Goal: Information Seeking & Learning: Learn about a topic

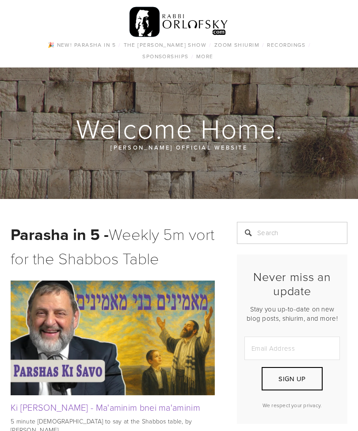
click at [0, 0] on link "All" at bounding box center [0, 0] width 0 height 0
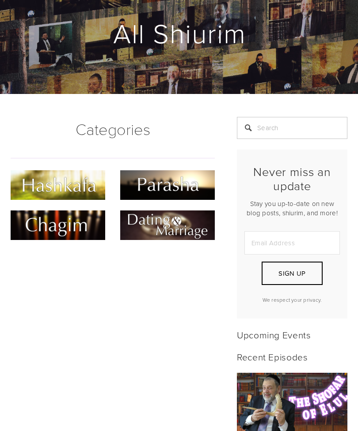
scroll to position [95, 0]
click at [59, 177] on img at bounding box center [58, 185] width 94 height 30
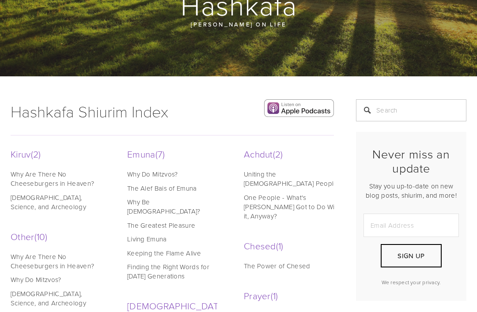
scroll to position [109, 0]
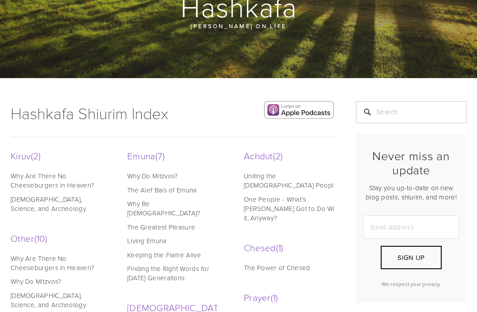
click at [147, 173] on link "Why Do Mitzvos?" at bounding box center [175, 175] width 97 height 9
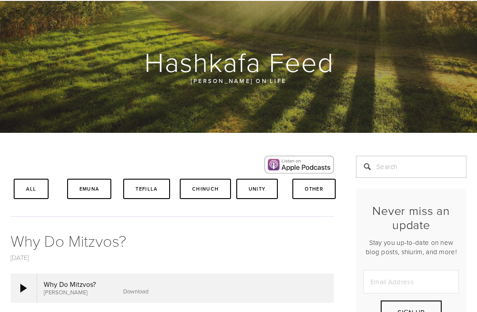
scroll to position [55, 0]
click at [26, 288] on div at bounding box center [23, 288] width 7 height 9
click at [137, 290] on link "Download" at bounding box center [135, 291] width 25 height 8
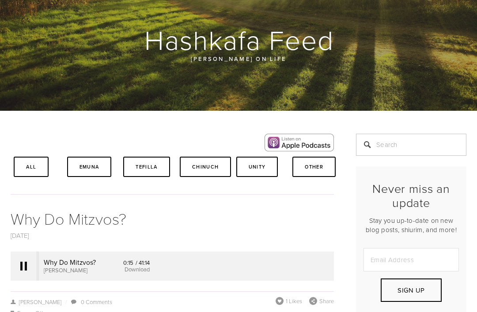
scroll to position [76, 0]
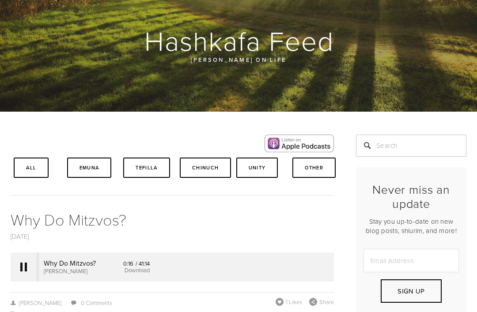
click at [23, 265] on div at bounding box center [23, 267] width 7 height 9
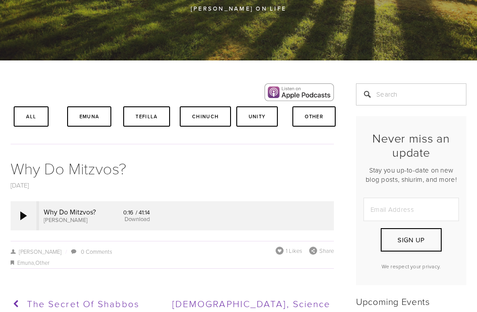
scroll to position [127, 0]
click at [24, 212] on div at bounding box center [23, 215] width 7 height 9
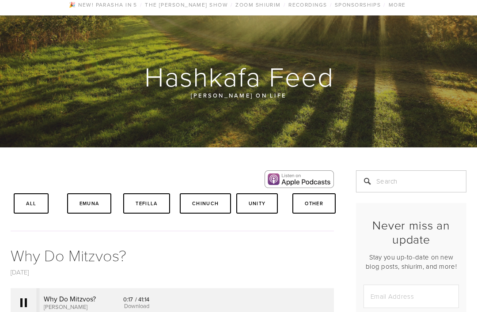
scroll to position [0, 0]
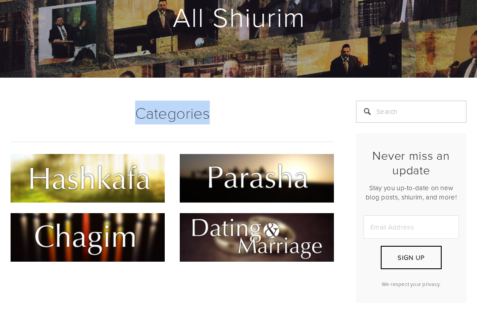
scroll to position [100, 0]
click at [53, 172] on img at bounding box center [88, 178] width 154 height 49
